Goal: Contribute content: Contribute content

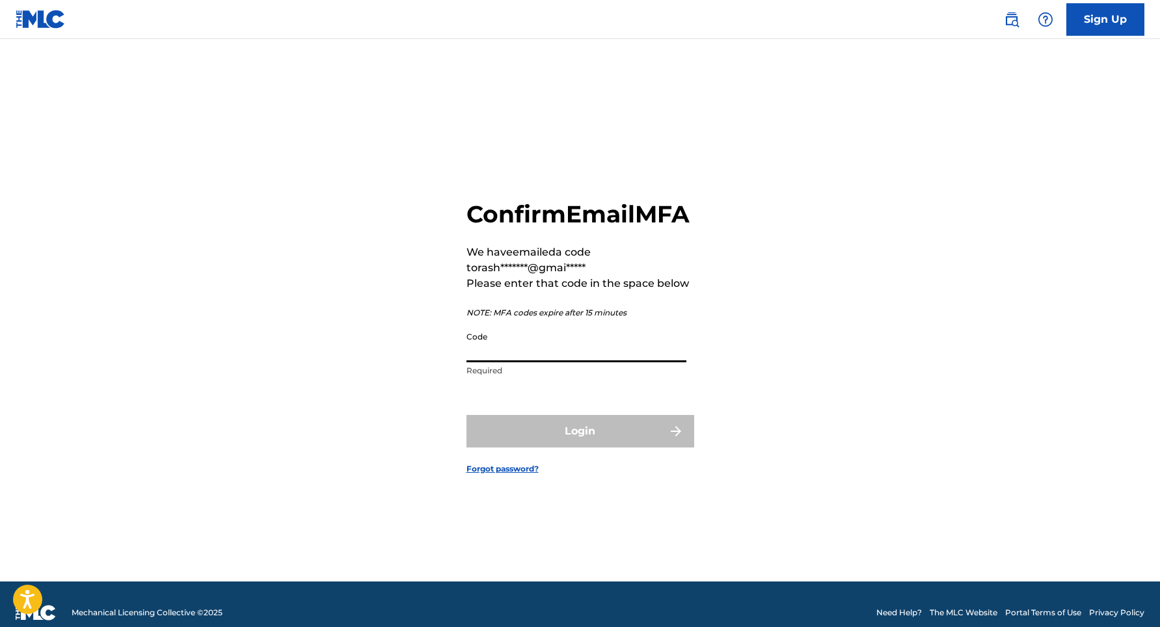
click at [535, 362] on input "Code" at bounding box center [576, 343] width 220 height 37
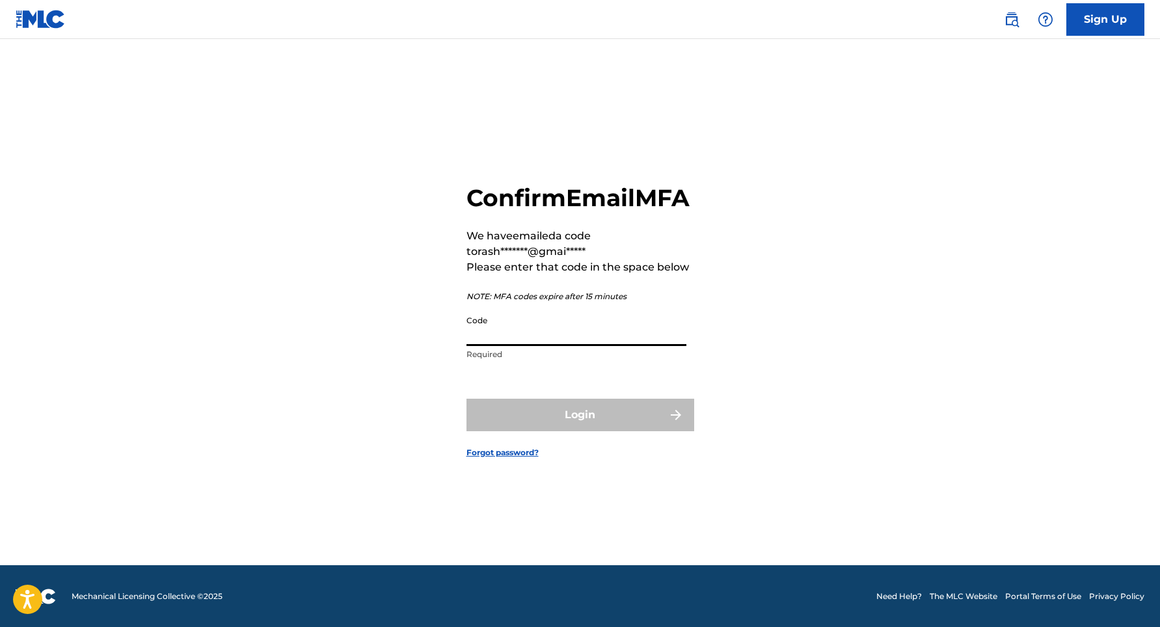
scroll to position [17, 0]
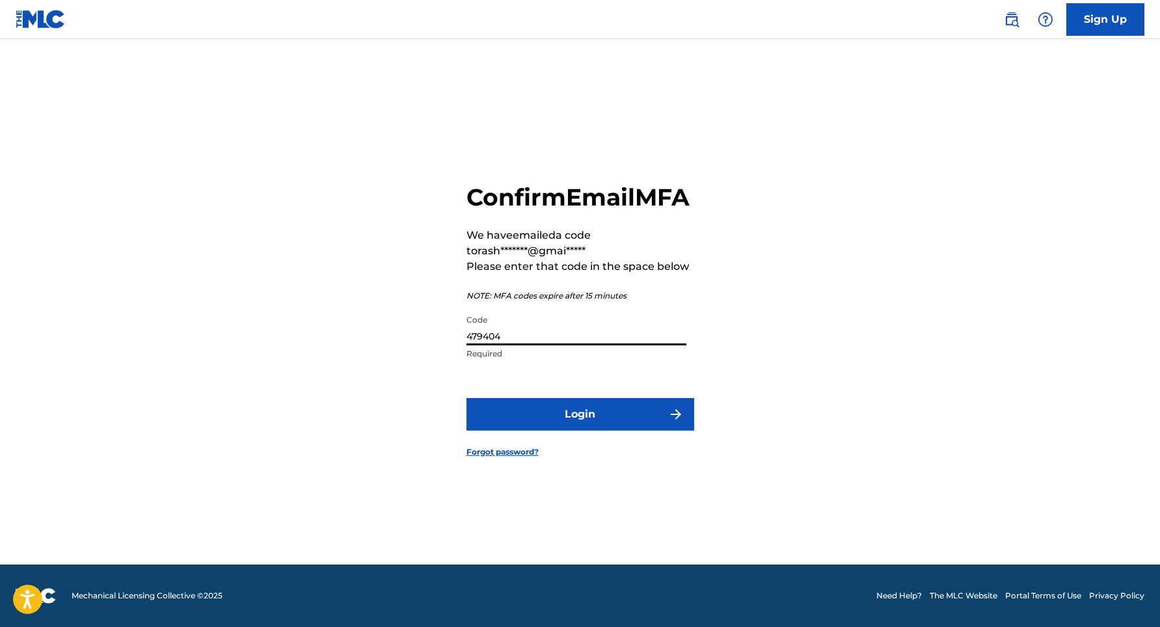
type input "479404"
click at [580, 429] on button "Login" at bounding box center [580, 414] width 228 height 33
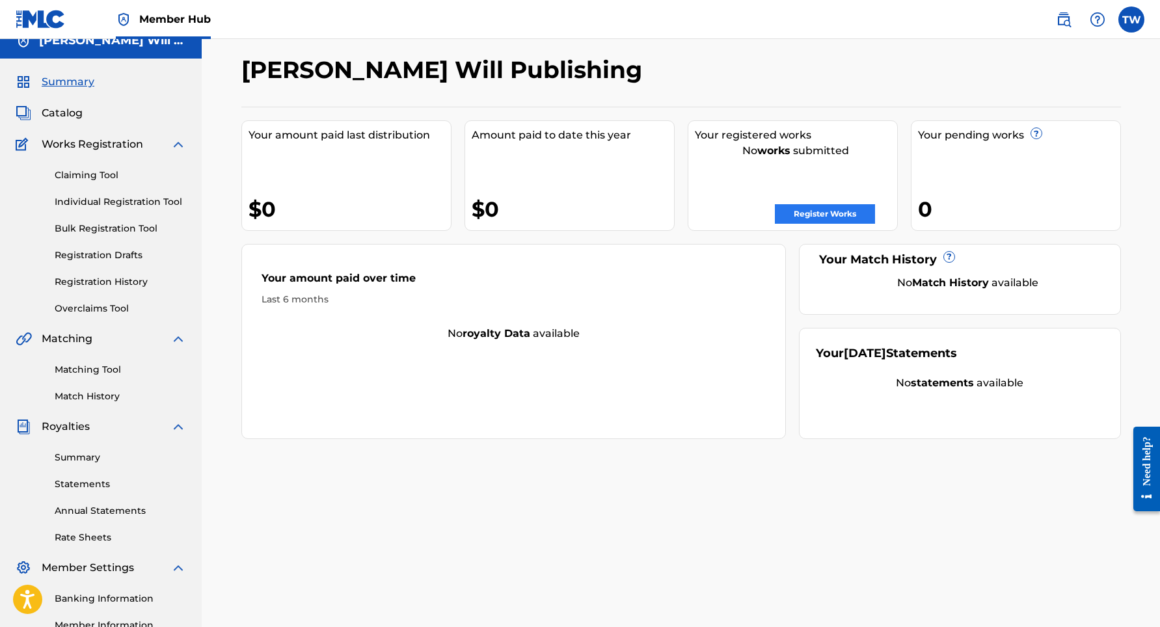
scroll to position [31, 0]
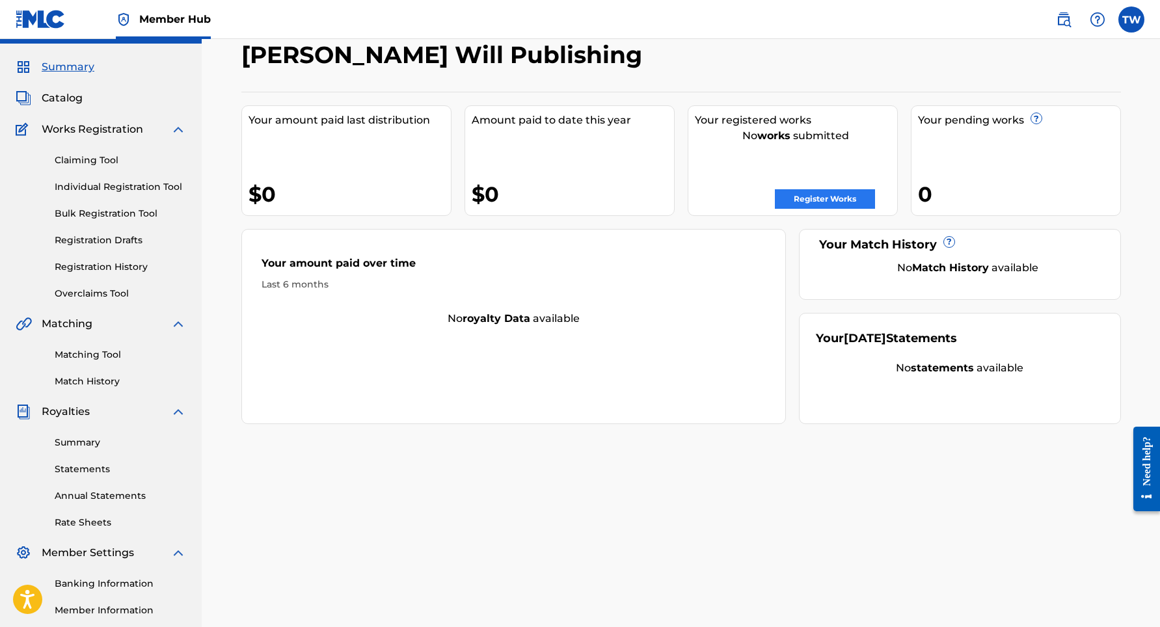
click at [840, 200] on link "Register Works" at bounding box center [825, 199] width 100 height 20
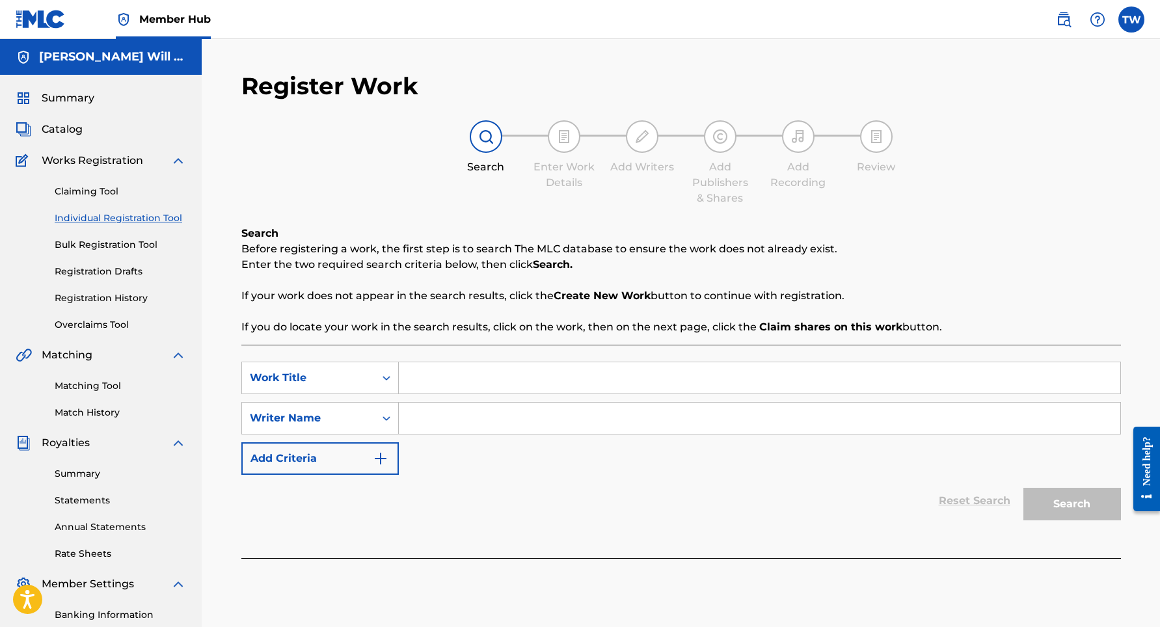
click at [544, 375] on input "Search Form" at bounding box center [759, 377] width 721 height 31
type input "Call Me"
click at [559, 410] on input "Search Form" at bounding box center [759, 418] width 721 height 31
type input "[PERSON_NAME]"
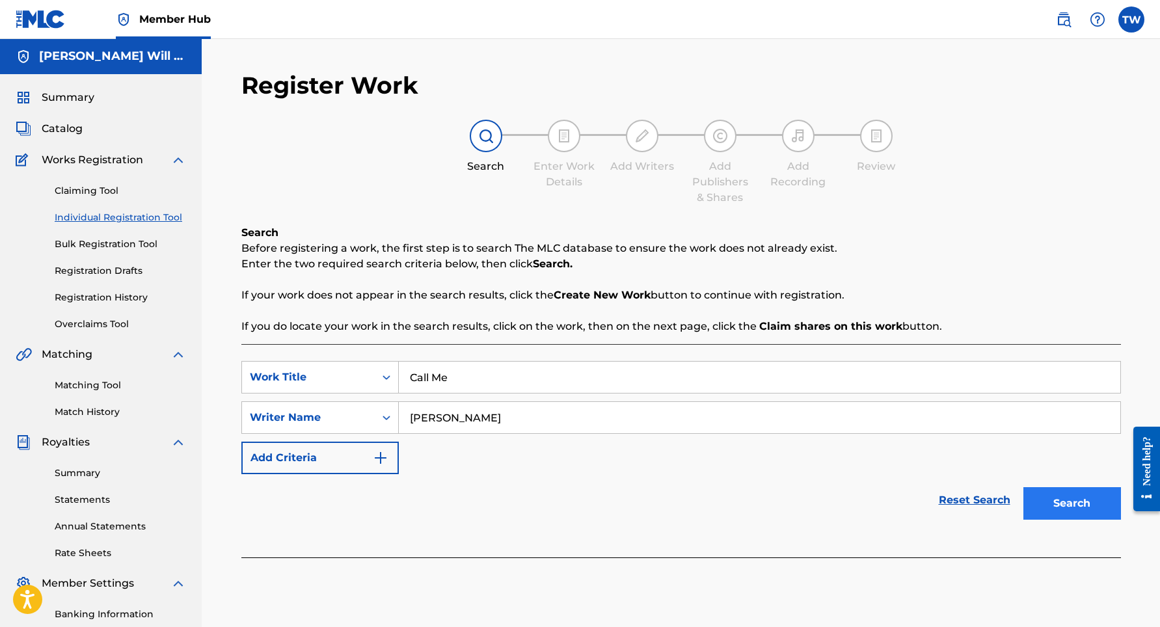
click at [1037, 502] on button "Search" at bounding box center [1072, 503] width 98 height 33
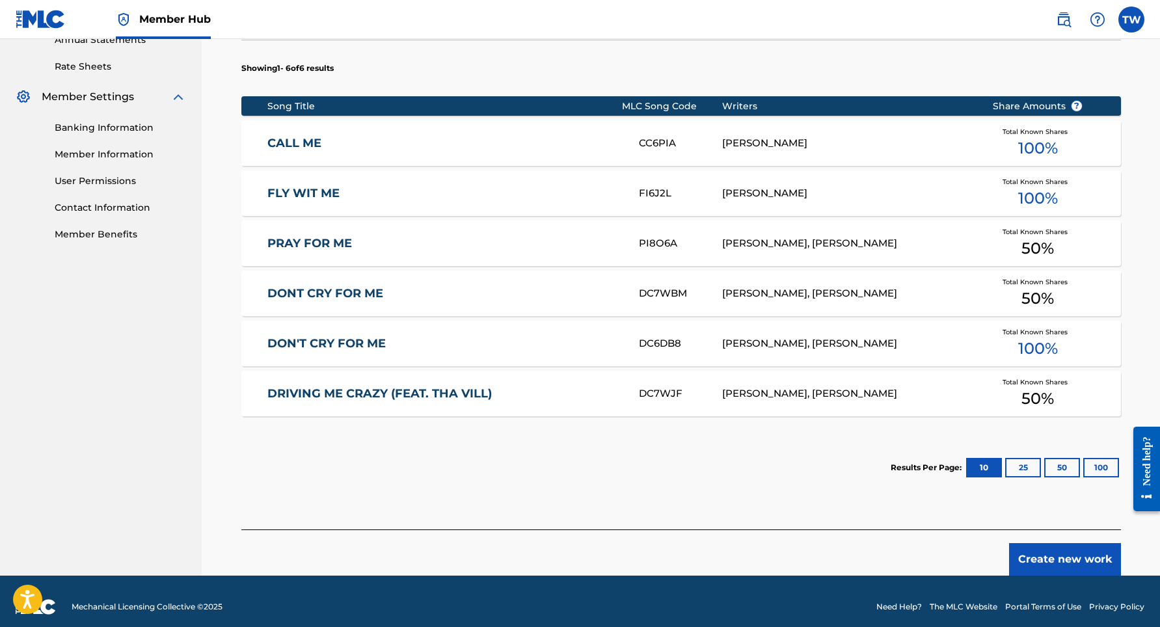
scroll to position [483, 0]
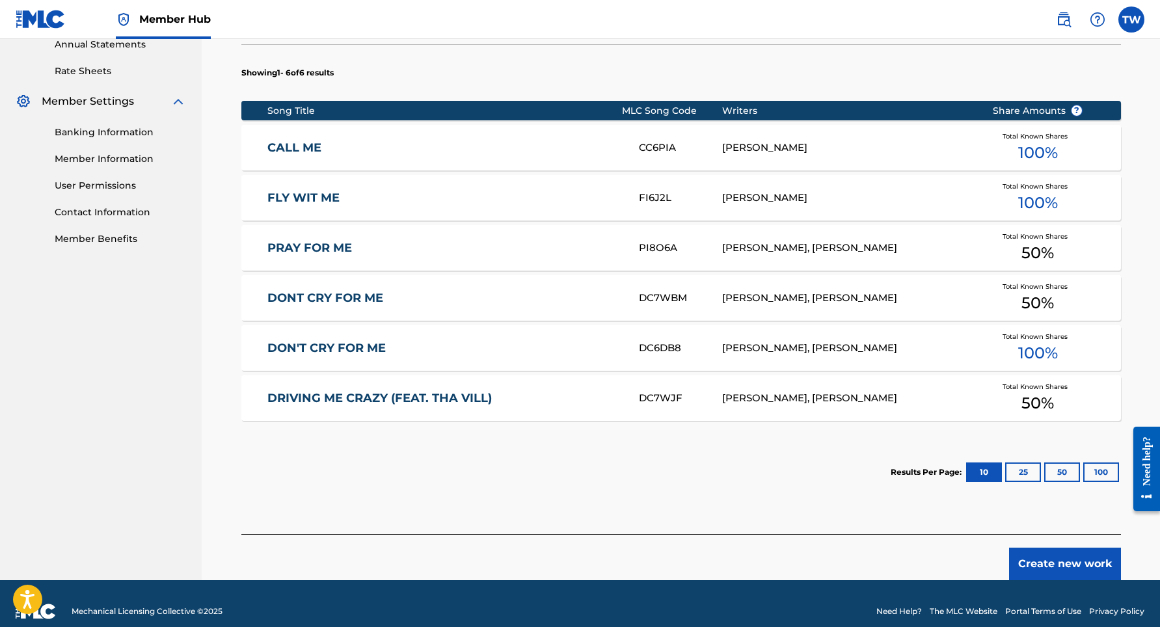
click at [306, 148] on link "CALL ME" at bounding box center [444, 147] width 354 height 15
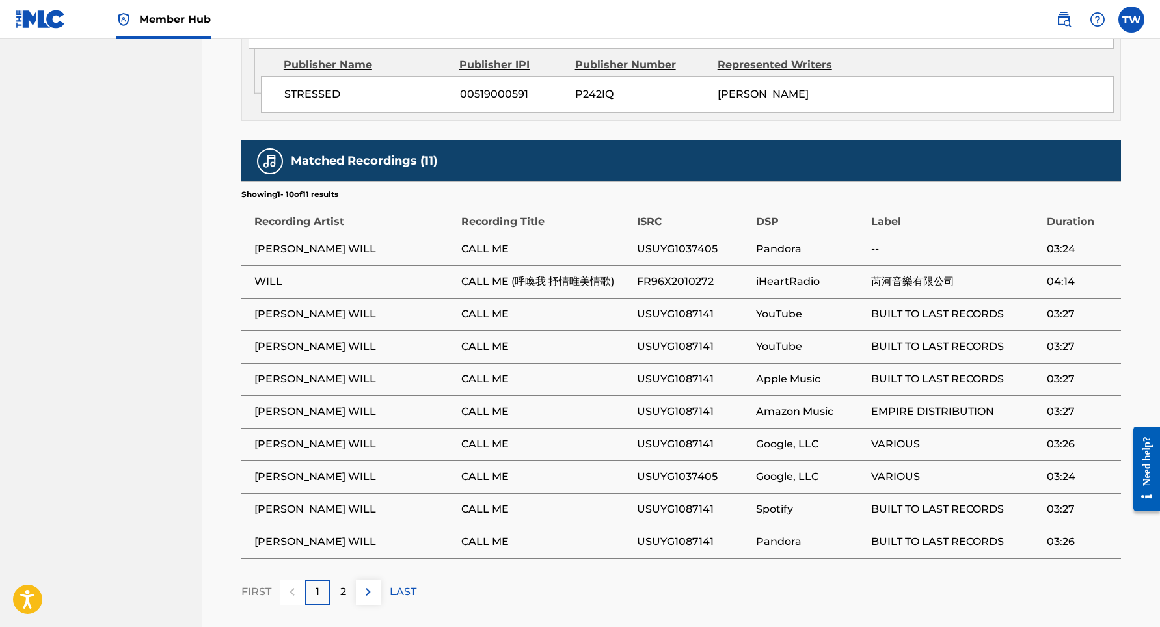
scroll to position [706, 0]
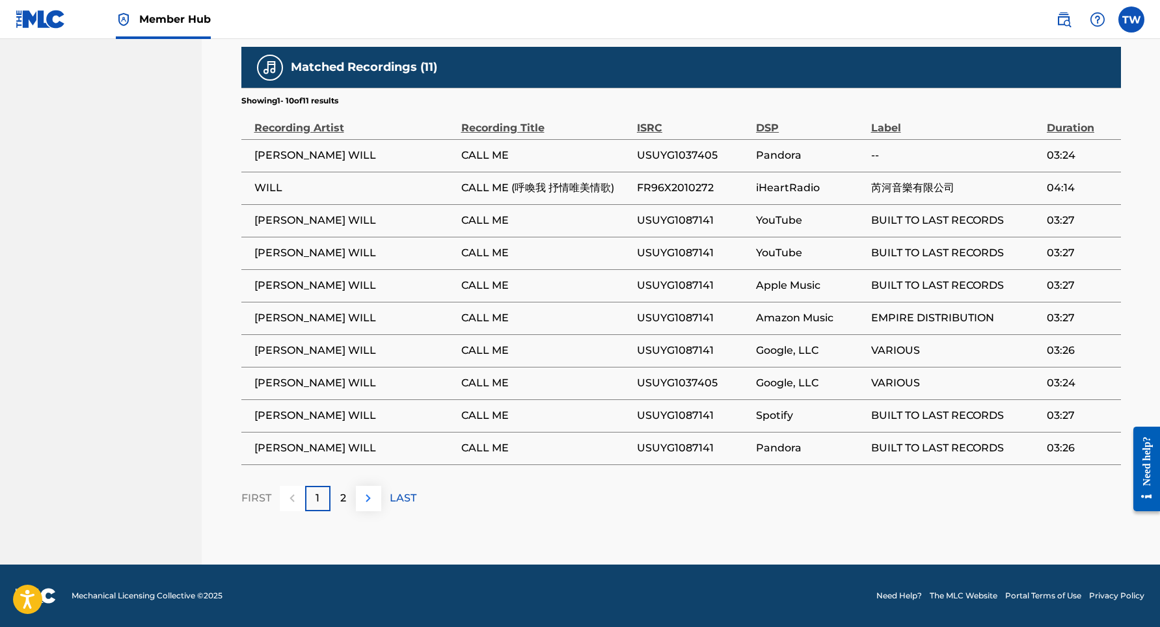
click at [369, 498] on img at bounding box center [368, 498] width 16 height 16
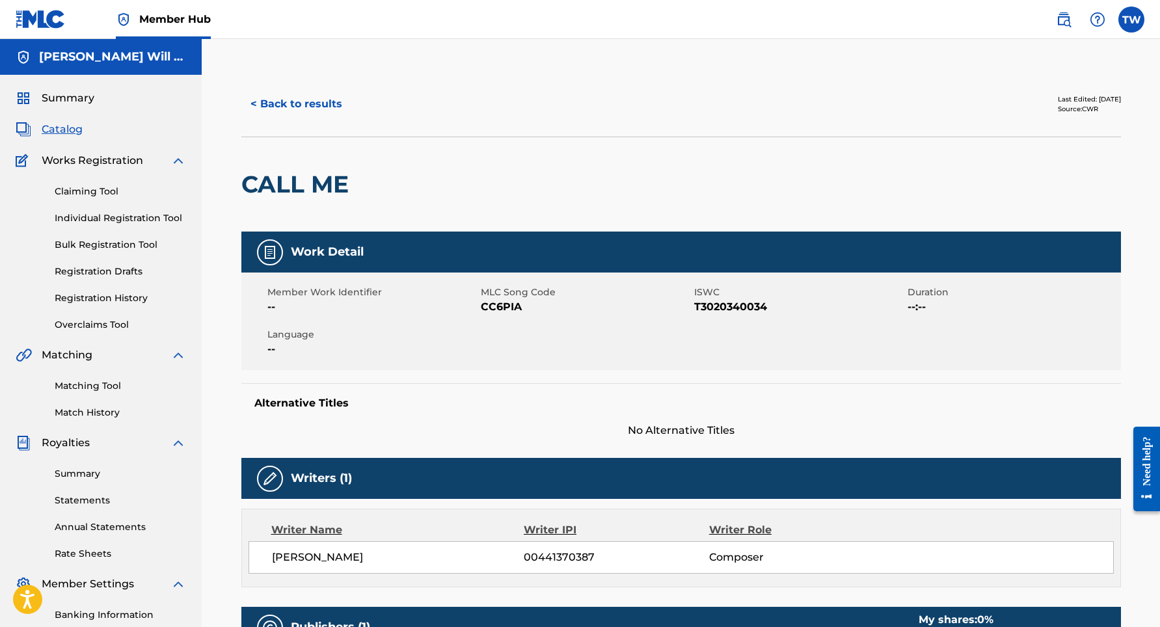
scroll to position [0, 0]
click at [272, 107] on button "< Back to results" at bounding box center [296, 104] width 110 height 33
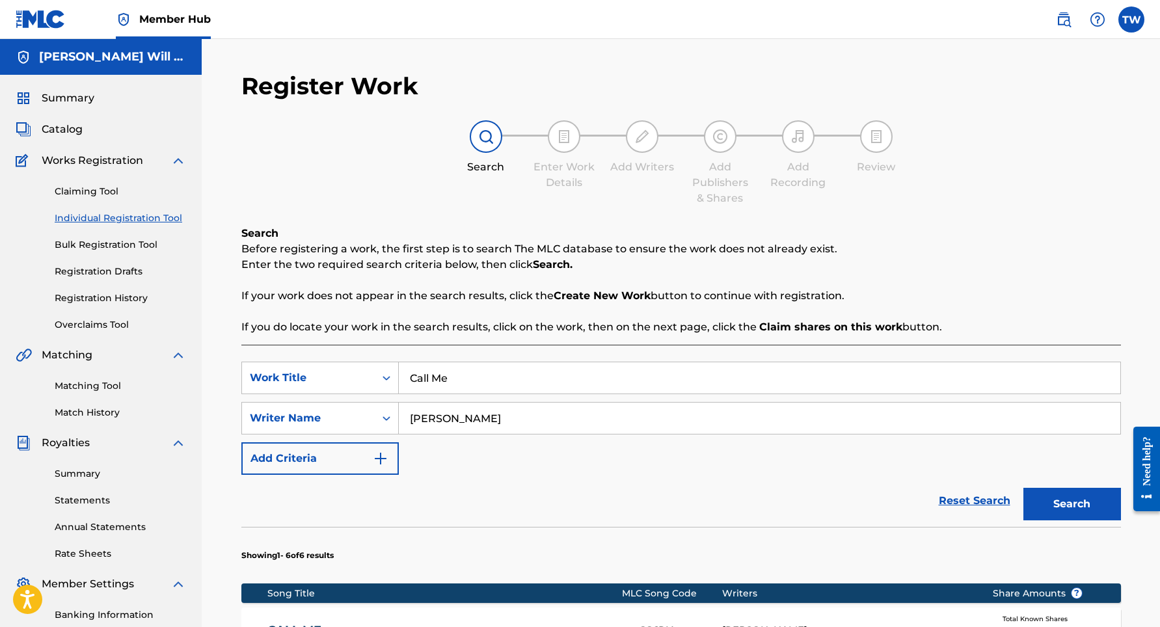
scroll to position [180, 0]
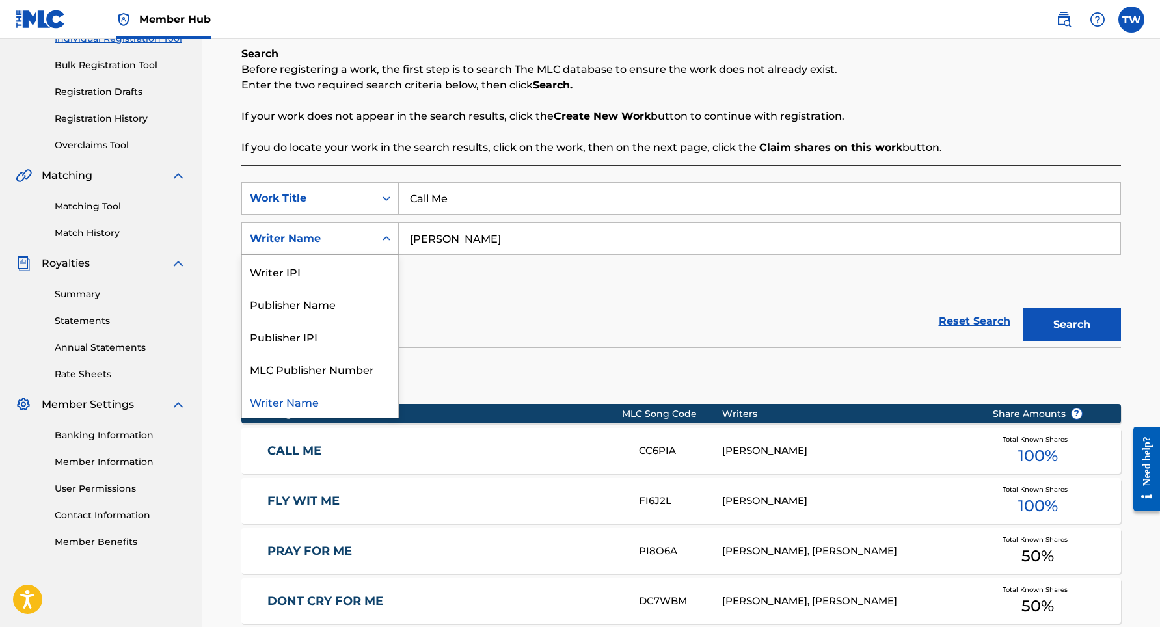
click at [392, 235] on icon "Search Form" at bounding box center [386, 238] width 13 height 13
click at [535, 203] on input "Call Me" at bounding box center [759, 198] width 721 height 31
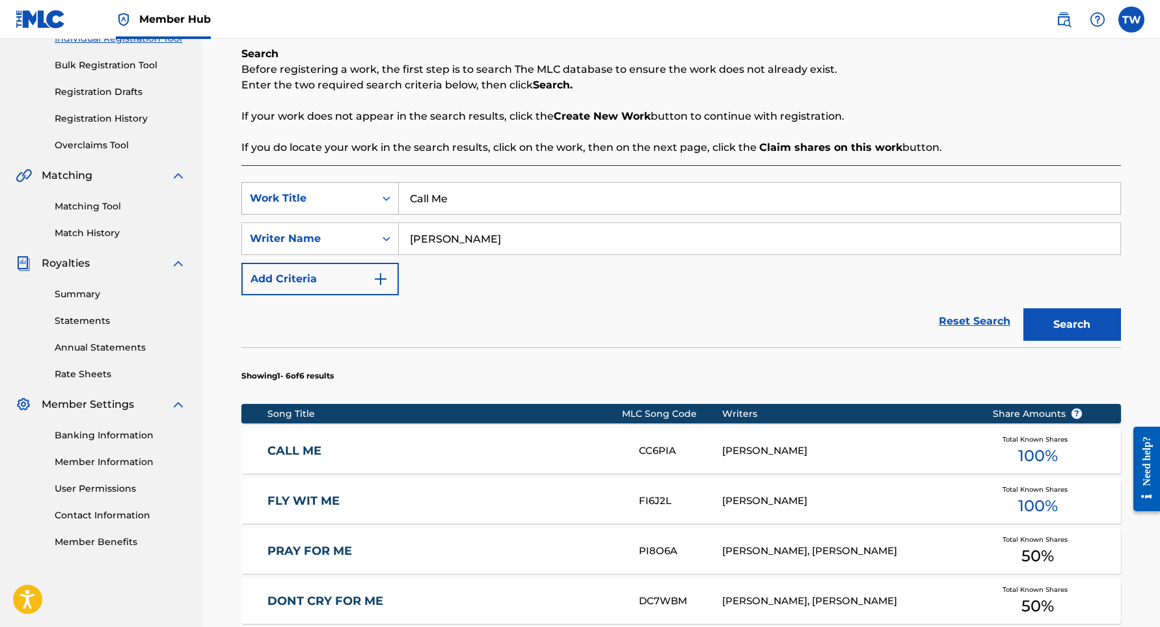
drag, startPoint x: 512, startPoint y: 198, endPoint x: 397, endPoint y: 202, distance: 115.2
click at [399, 202] on input "Call Me" at bounding box center [759, 198] width 721 height 31
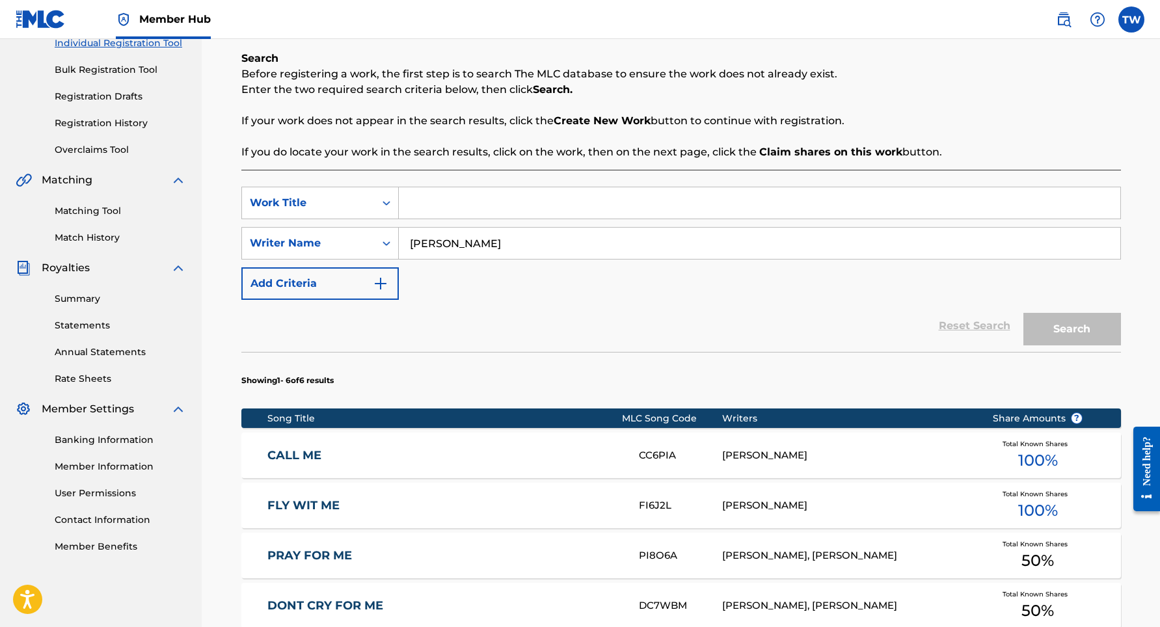
click at [643, 287] on div "SearchWithCriteria2ccf8e23-0826-49e3-831f-216333ce0ad6 Work Title SearchWithCri…" at bounding box center [680, 243] width 879 height 113
click at [457, 208] on input "Search Form" at bounding box center [759, 202] width 721 height 31
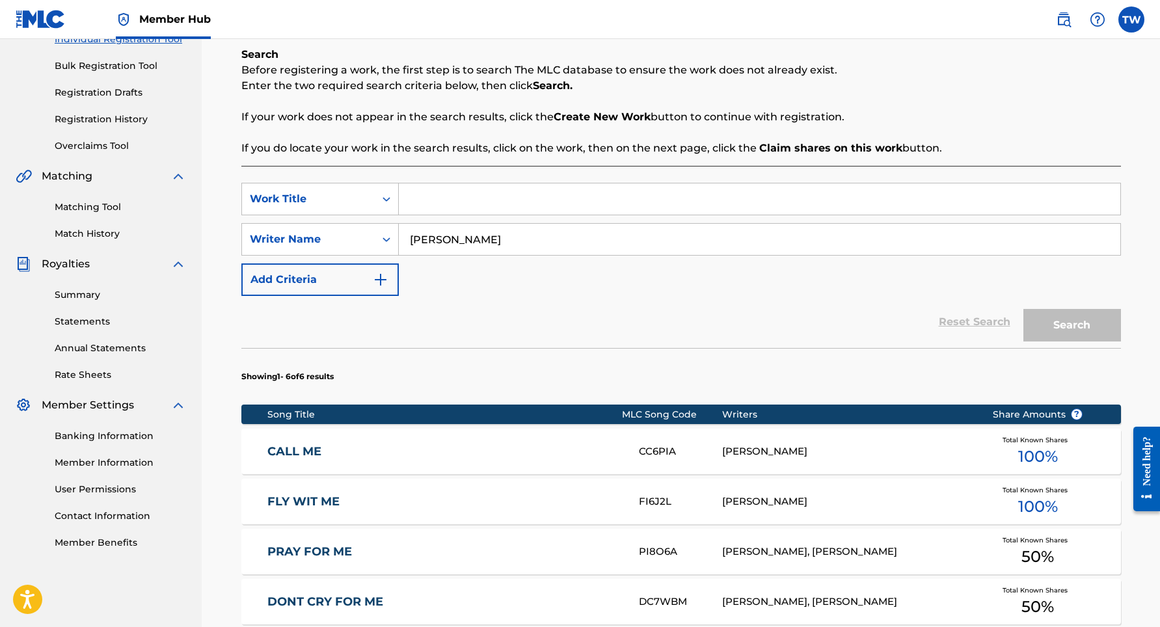
scroll to position [176, 0]
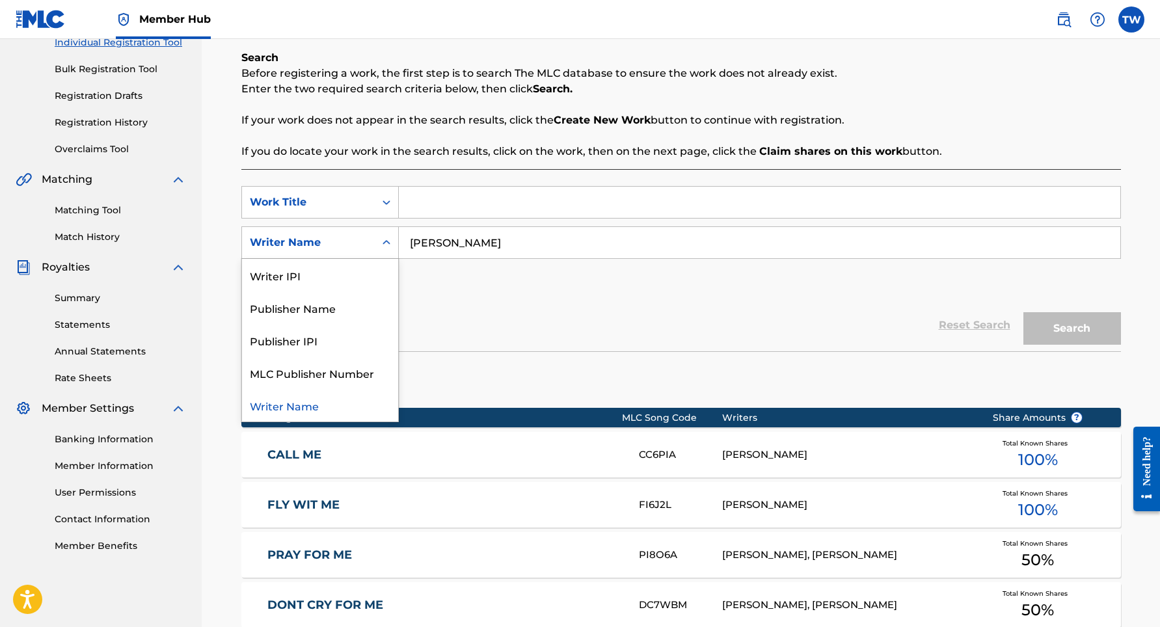
click at [380, 247] on icon "Search Form" at bounding box center [386, 242] width 13 height 13
click at [385, 308] on div "Publisher Name" at bounding box center [320, 307] width 156 height 33
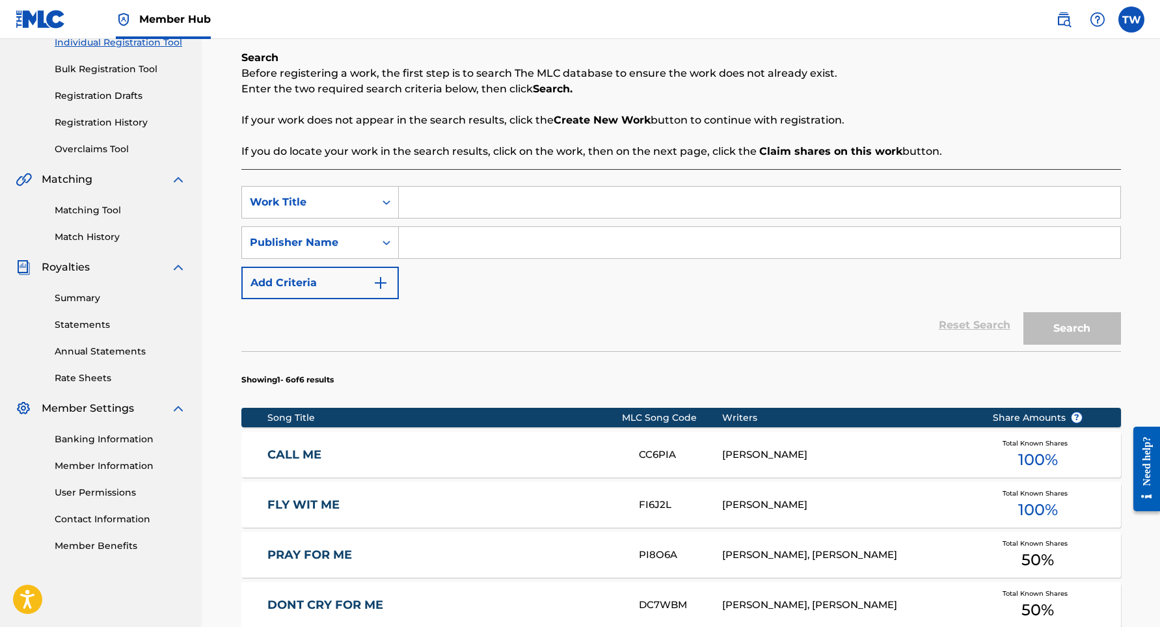
scroll to position [179, 0]
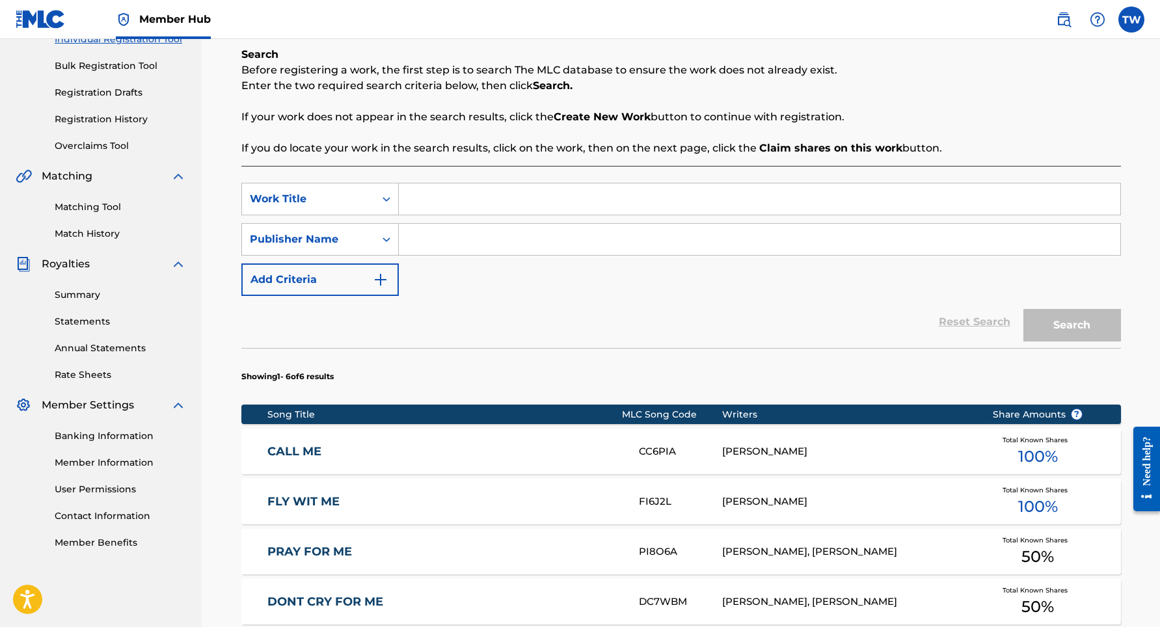
click at [466, 245] on input "Search Form" at bounding box center [759, 239] width 721 height 31
type input "STRESSED"
click at [418, 204] on input "Search Form" at bounding box center [759, 198] width 721 height 31
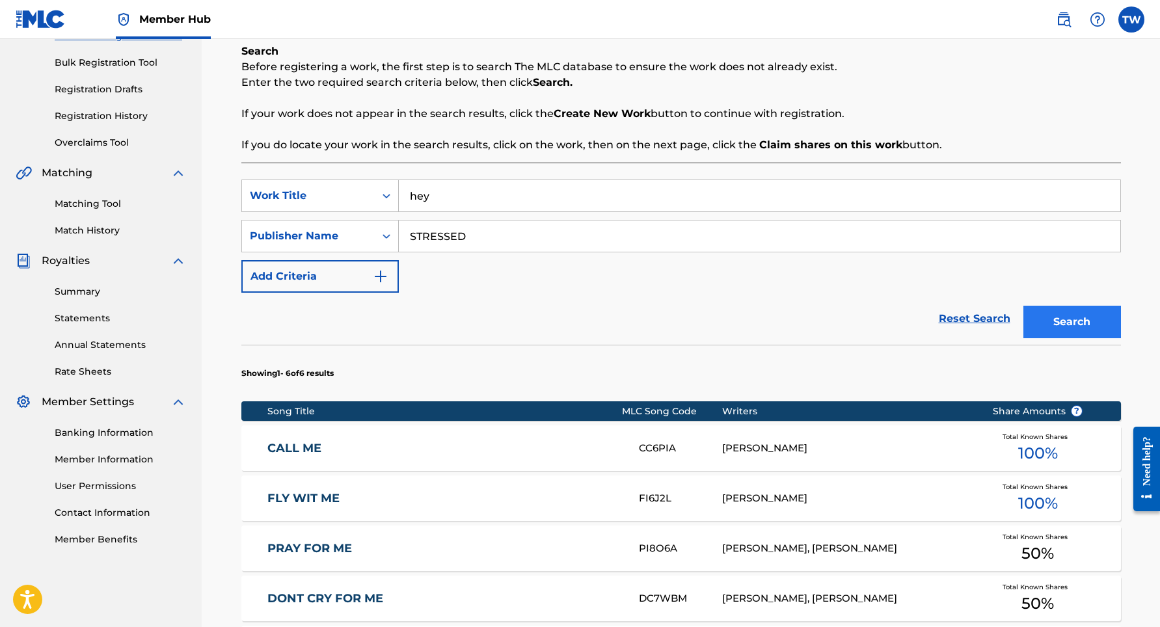
click at [1050, 320] on button "Search" at bounding box center [1072, 322] width 98 height 33
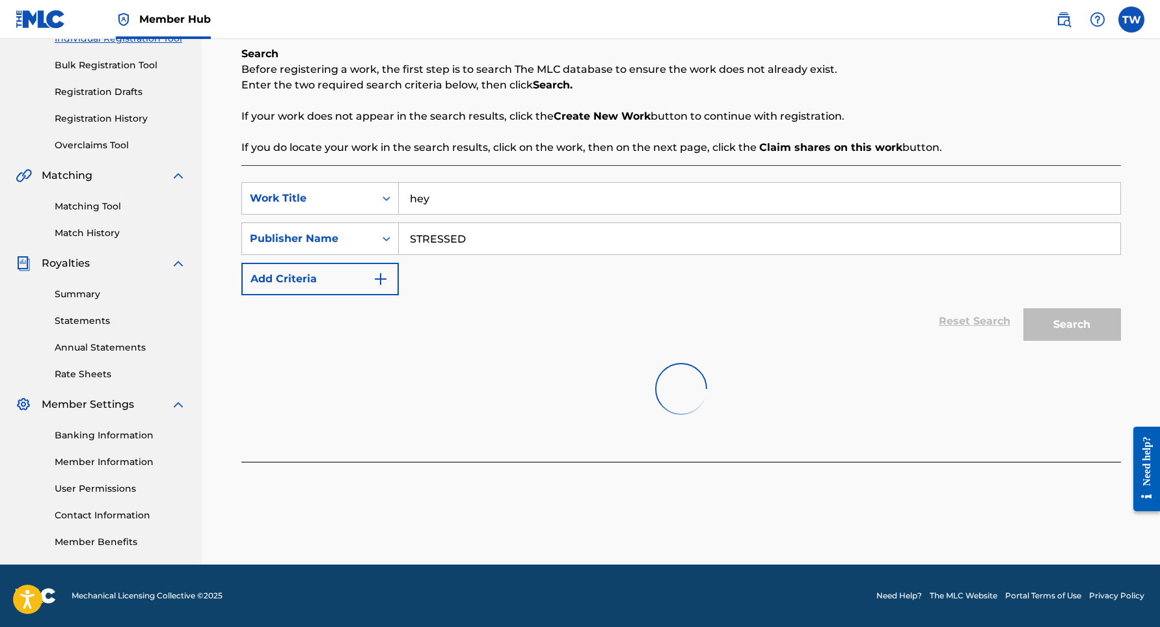
scroll to position [183, 0]
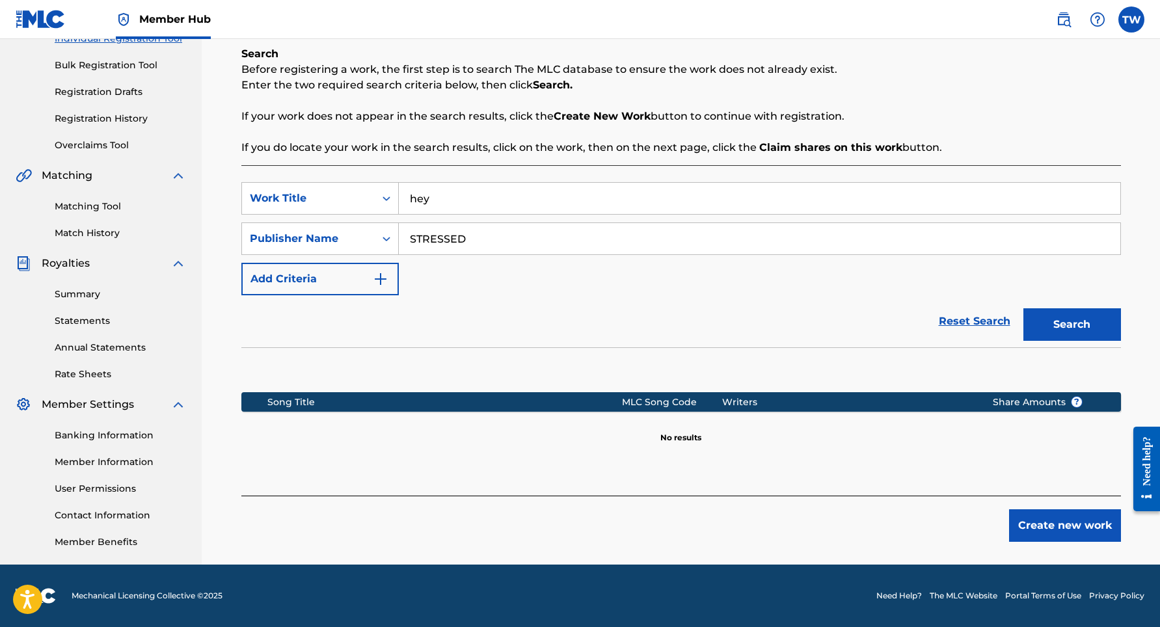
click at [468, 211] on div "SearchWithCriteria2ccf8e23-0826-49e3-831f-216333ce0ad6 Work Title hey SearchWit…" at bounding box center [680, 238] width 879 height 113
click at [485, 199] on input "hey" at bounding box center [759, 198] width 721 height 31
type input "h"
type input "[DEMOGRAPHIC_DATA]"
click at [1071, 321] on button "Search" at bounding box center [1072, 324] width 98 height 33
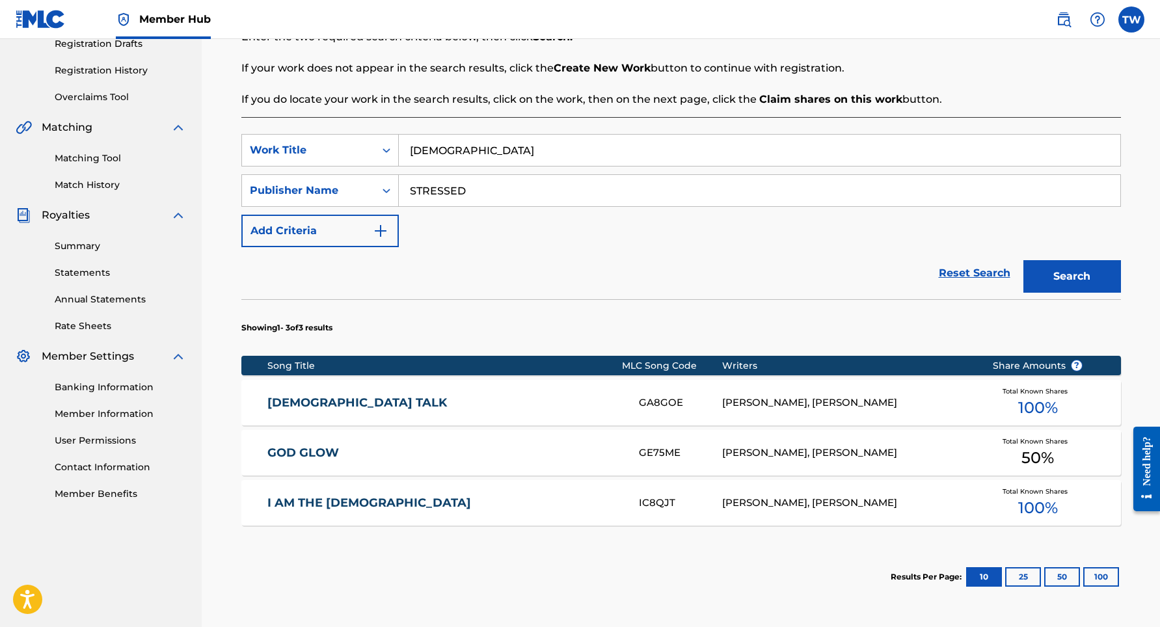
scroll to position [235, 0]
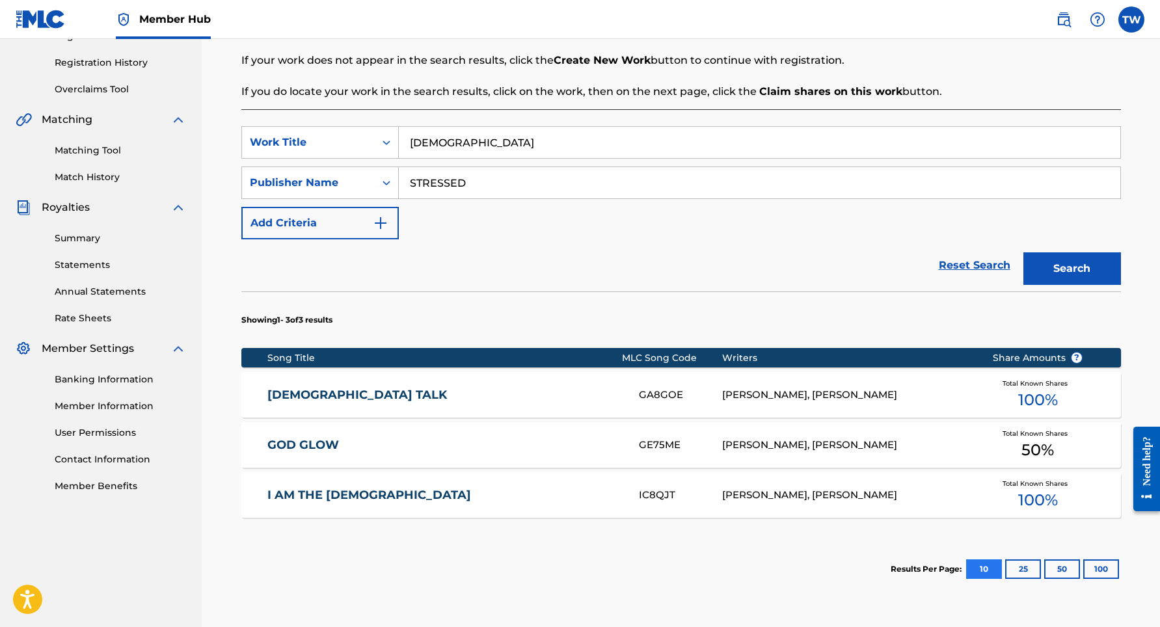
click at [981, 570] on button "10" at bounding box center [984, 569] width 36 height 20
click at [1019, 569] on button "25" at bounding box center [1023, 569] width 36 height 20
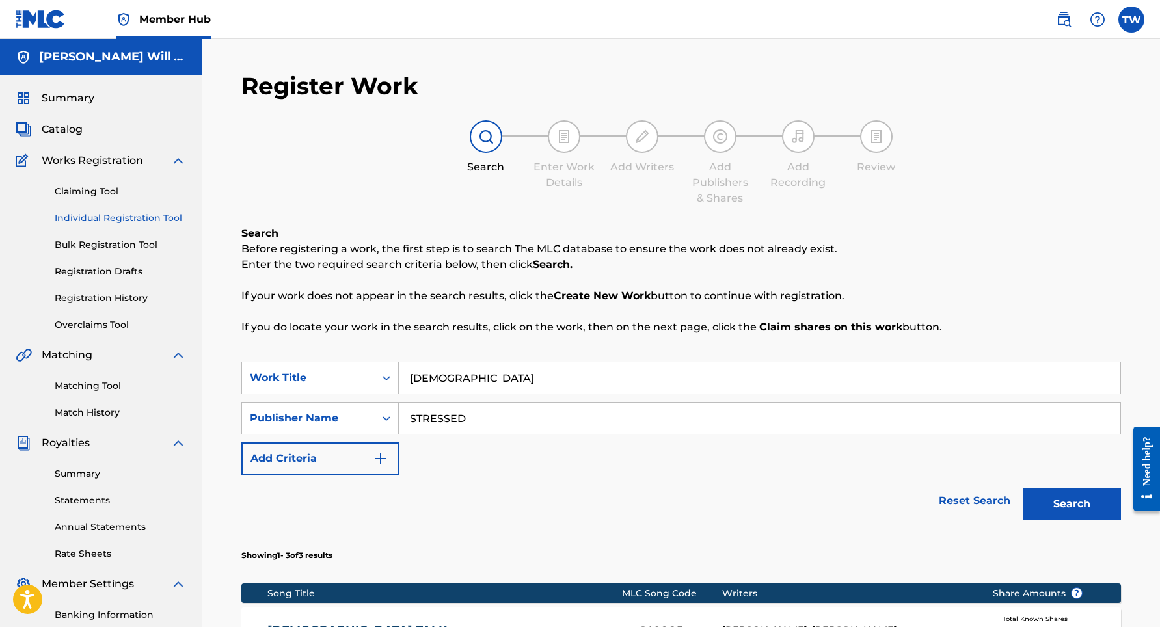
scroll to position [0, 0]
click at [381, 419] on icon "Search Form" at bounding box center [386, 418] width 13 height 13
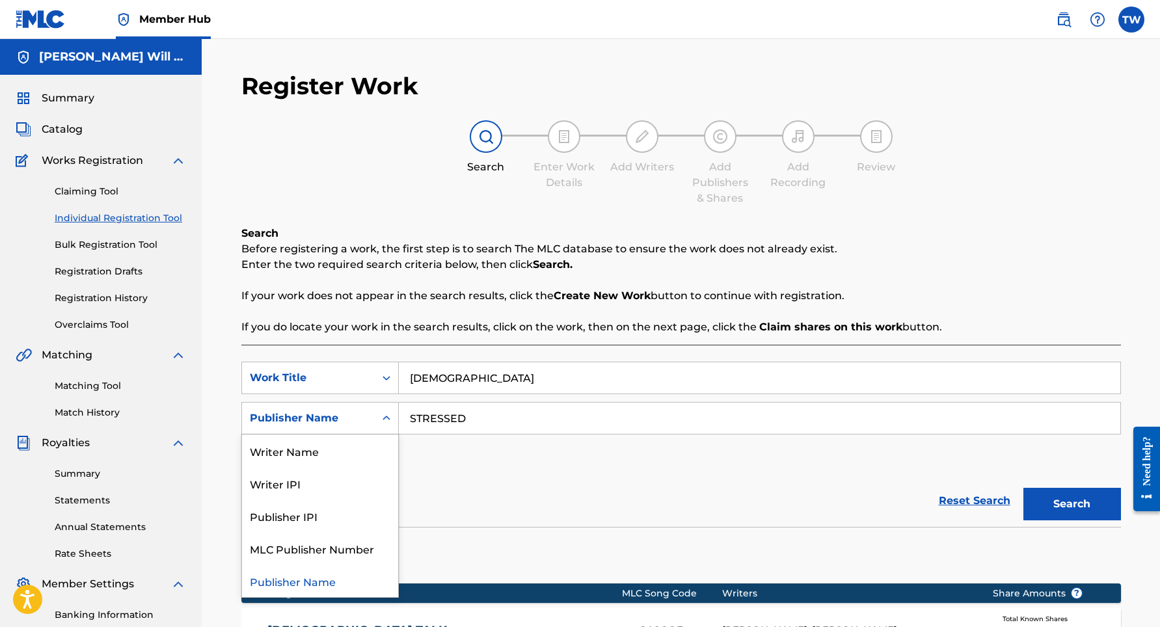
click at [381, 419] on icon "Search Form" at bounding box center [386, 418] width 13 height 13
